Goal: Task Accomplishment & Management: Use online tool/utility

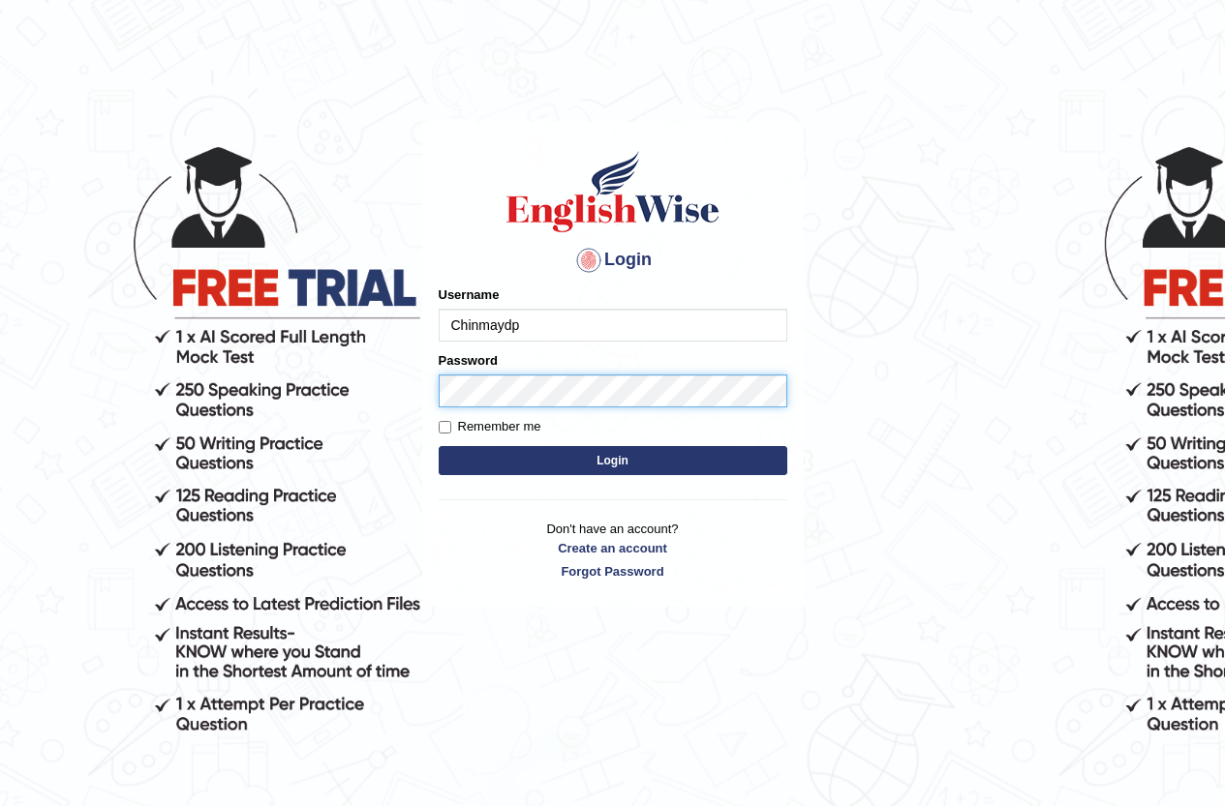
type input "Chinmaydp"
click at [439, 446] on button "Login" at bounding box center [613, 460] width 349 height 29
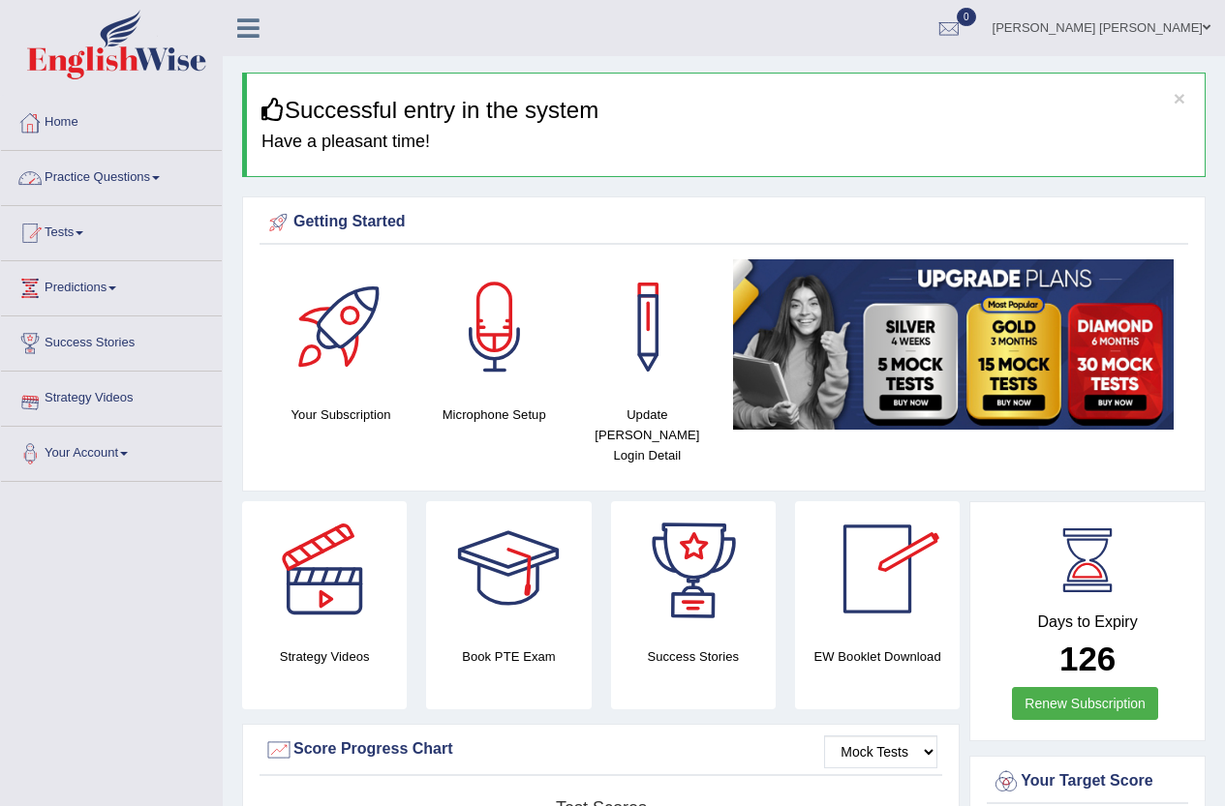
click at [97, 178] on link "Practice Questions" at bounding box center [111, 175] width 221 height 48
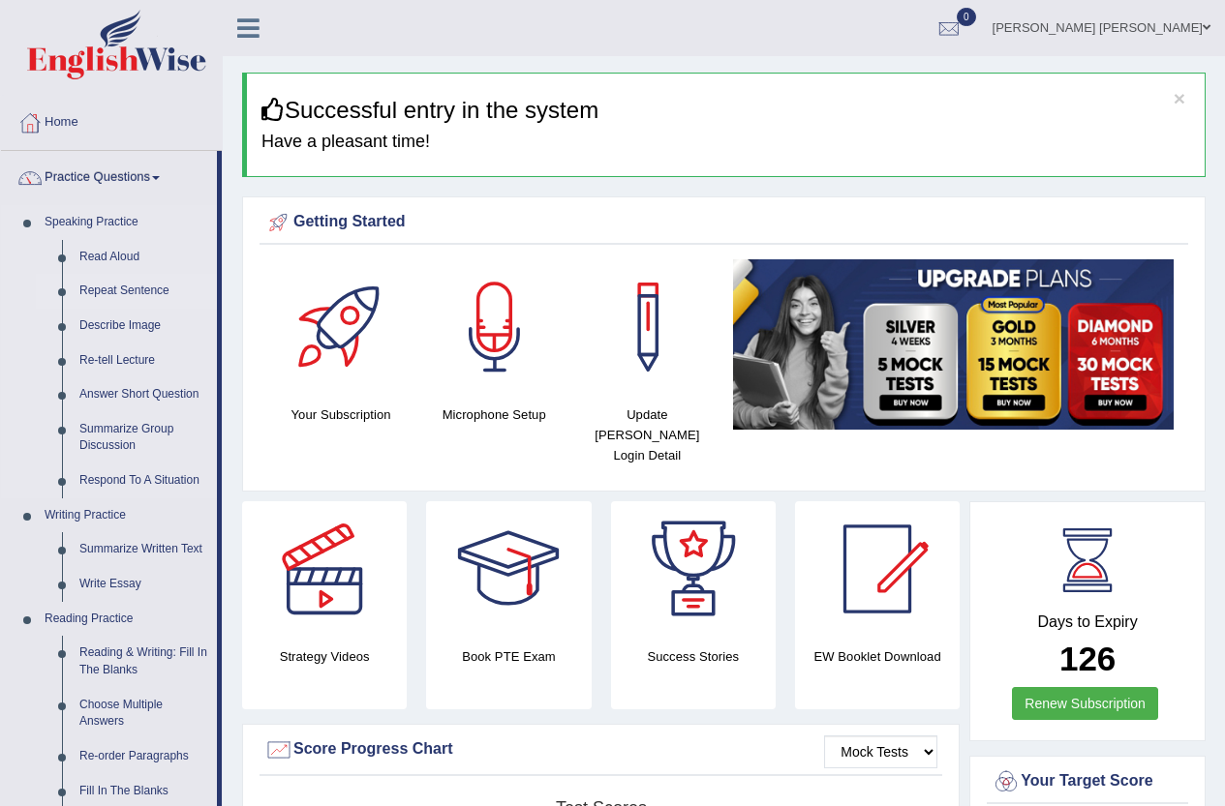
click at [122, 292] on link "Repeat Sentence" at bounding box center [144, 291] width 146 height 35
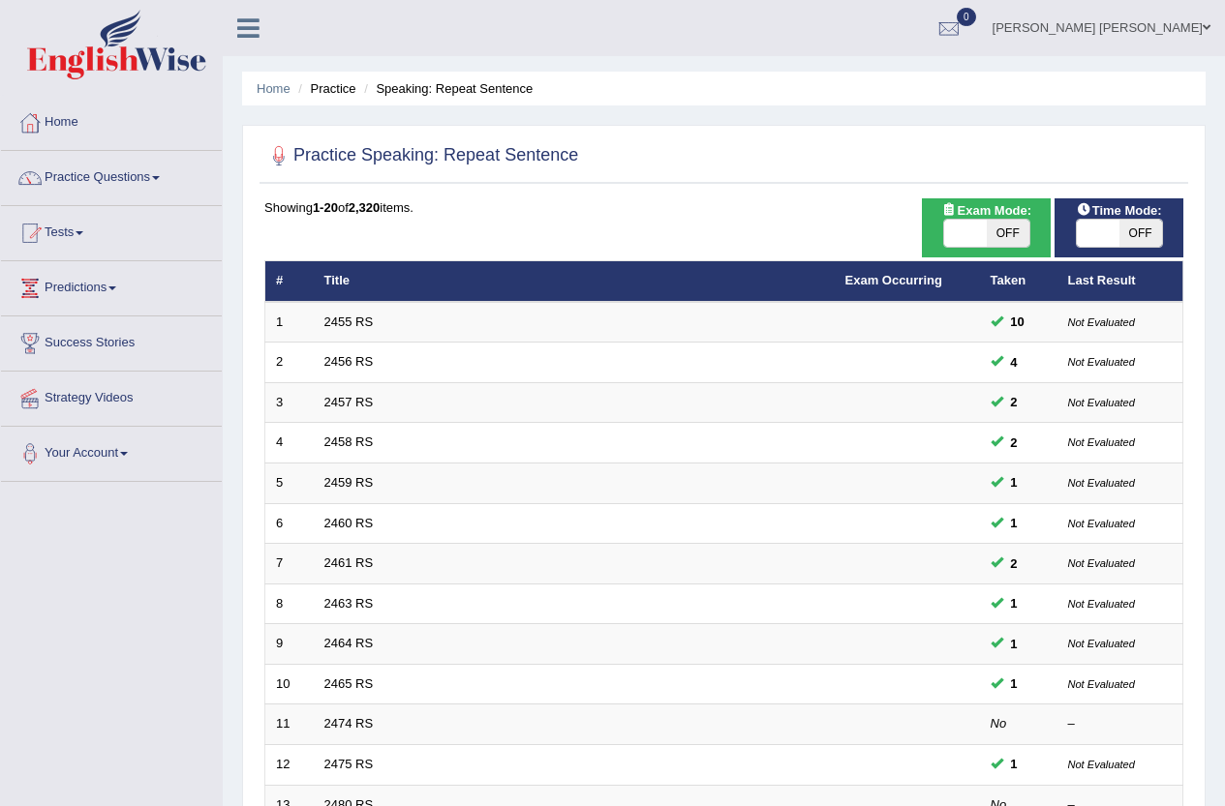
click at [364, 320] on link "2455 RS" at bounding box center [348, 322] width 49 height 15
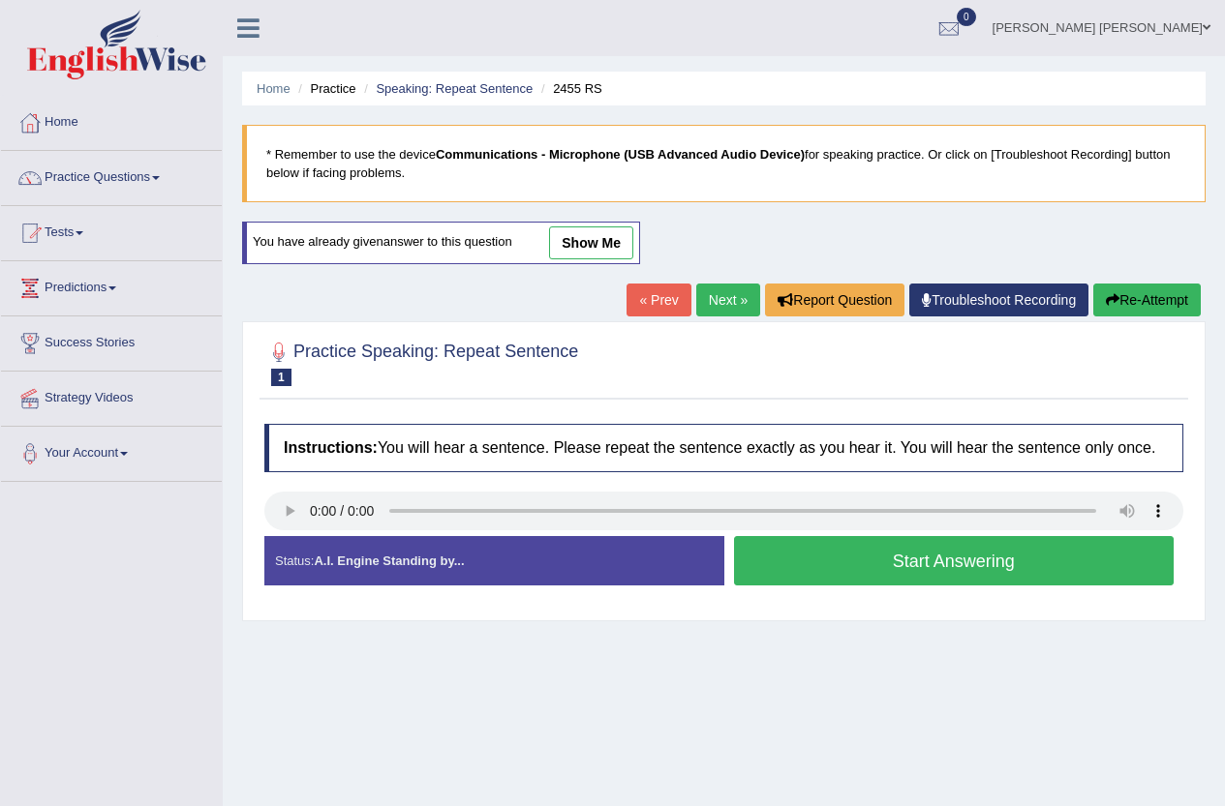
click at [1049, 550] on button "Start Answering" at bounding box center [954, 560] width 441 height 49
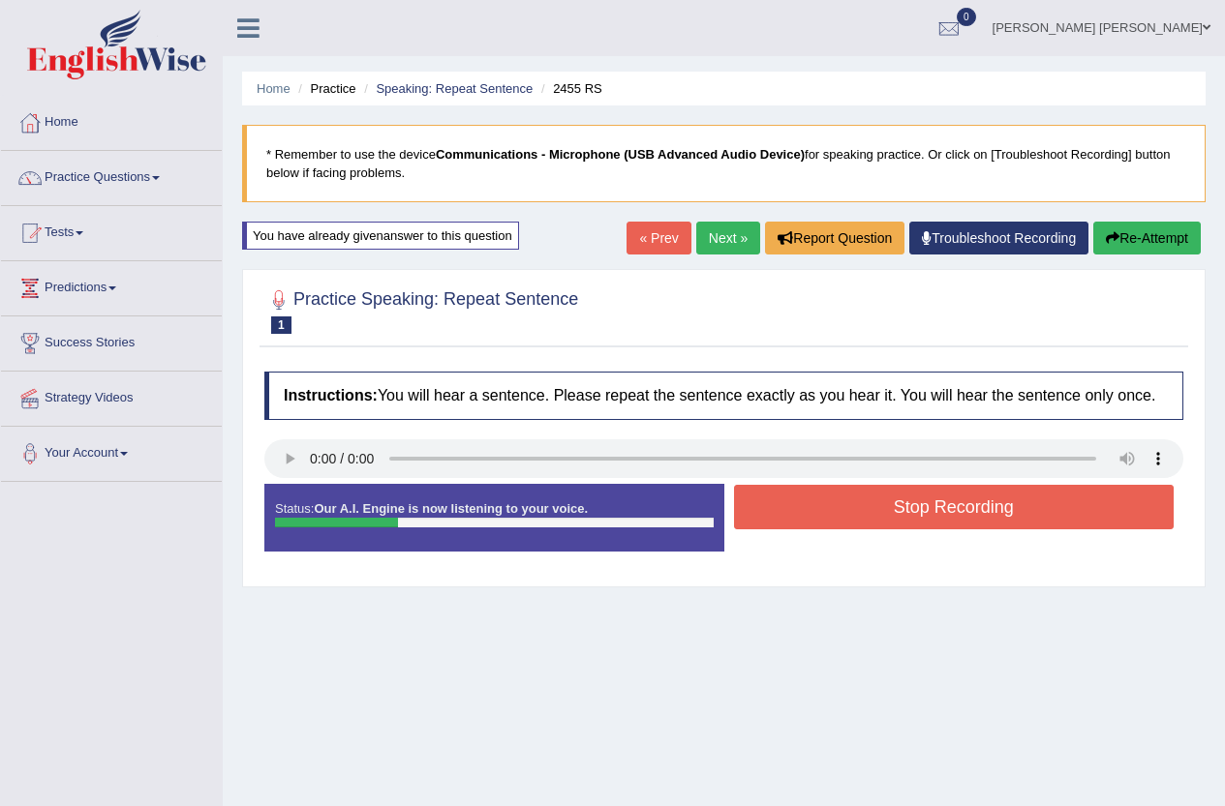
click at [1050, 509] on button "Stop Recording" at bounding box center [954, 507] width 441 height 45
